Goal: Find specific page/section: Find specific page/section

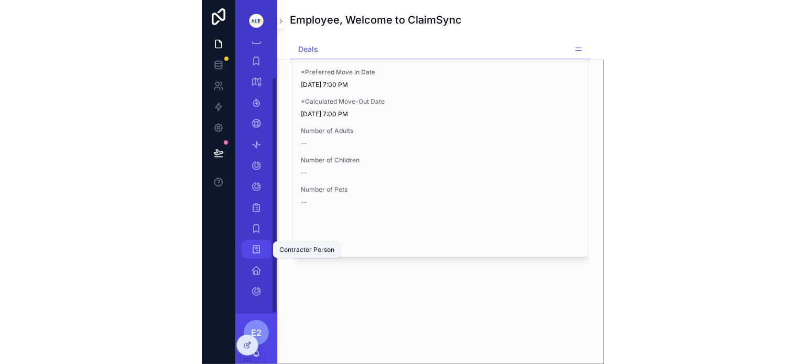
scroll to position [40, 0]
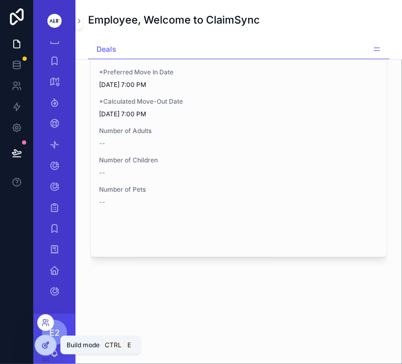
click at [44, 347] on icon at bounding box center [45, 345] width 8 height 8
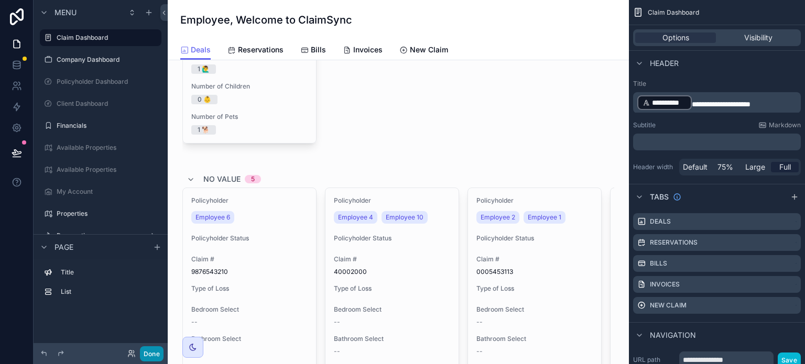
click at [151, 351] on button "Done" at bounding box center [152, 353] width 24 height 15
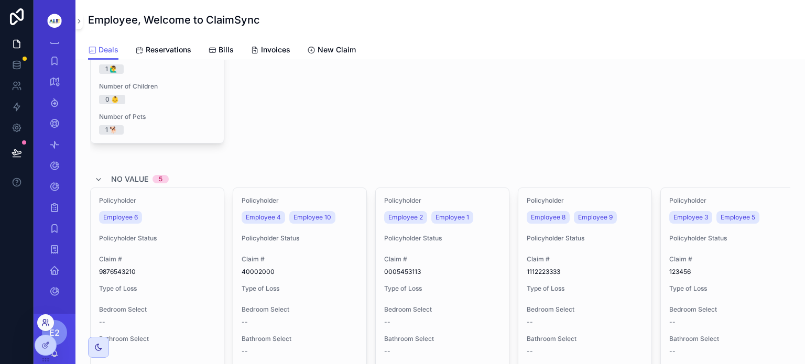
click at [46, 320] on icon at bounding box center [44, 321] width 3 height 3
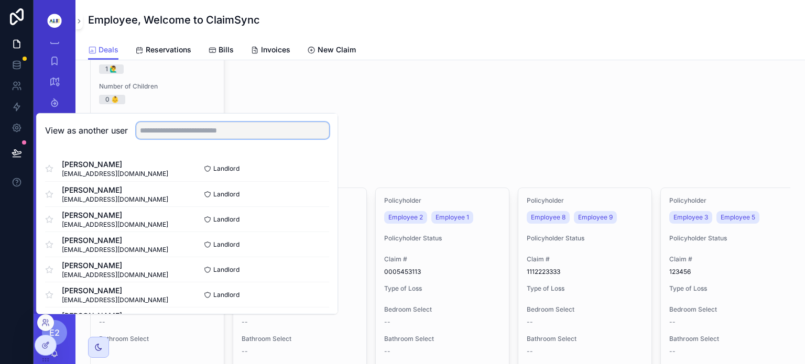
click at [188, 127] on input "text" at bounding box center [232, 130] width 193 height 17
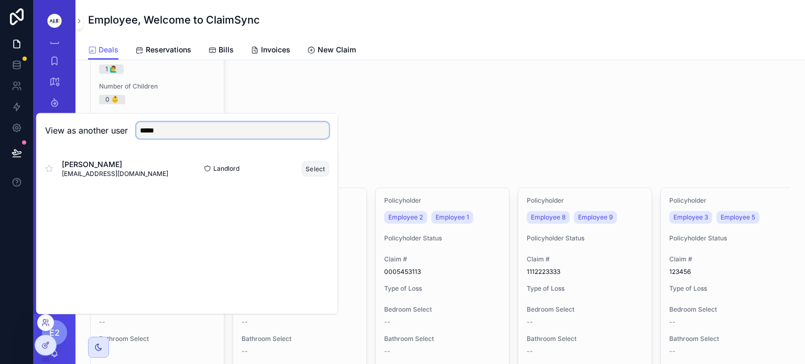
type input "*****"
click at [316, 169] on button "Select" at bounding box center [315, 168] width 27 height 15
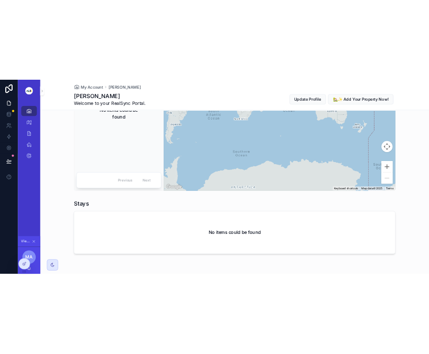
scroll to position [784, 0]
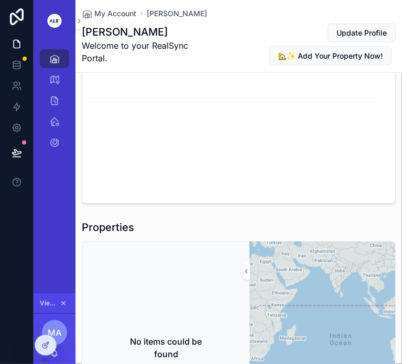
drag, startPoint x: 337, startPoint y: 54, endPoint x: 273, endPoint y: 5, distance: 80.3
click at [273, 5] on div "My Account Marie Marie Welcome to your RealSync Portal. Update Profile 🏡✨ Add Y…" at bounding box center [239, 36] width 314 height 72
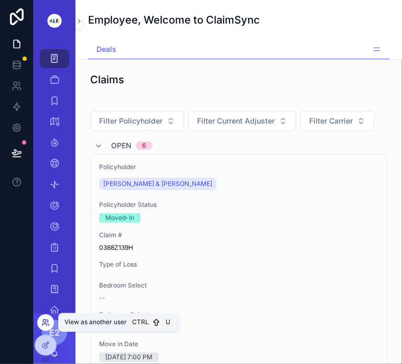
click at [44, 323] on icon at bounding box center [45, 323] width 8 height 8
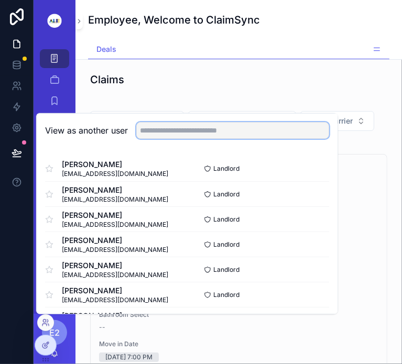
click at [157, 129] on input "text" at bounding box center [232, 130] width 193 height 17
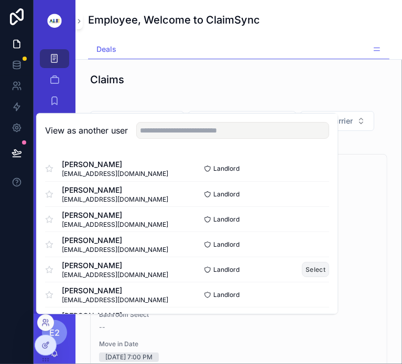
click at [312, 266] on button "Select" at bounding box center [315, 269] width 27 height 15
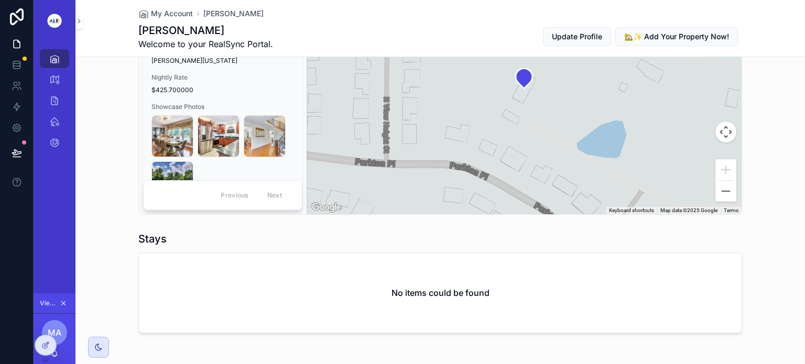
scroll to position [765, 0]
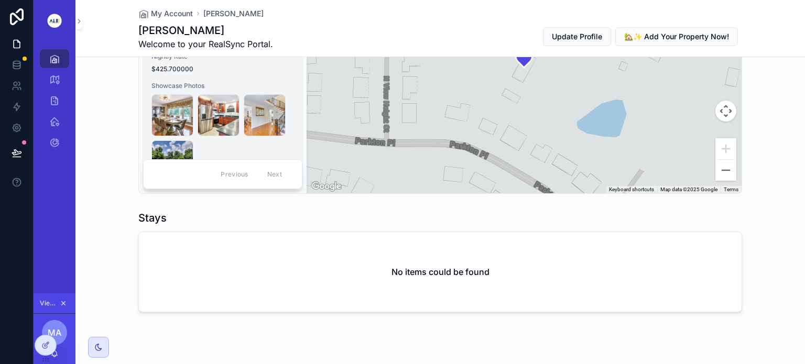
click at [237, 82] on span "Showcase Photos" at bounding box center [222, 86] width 142 height 8
